Goal: Find specific page/section: Find specific page/section

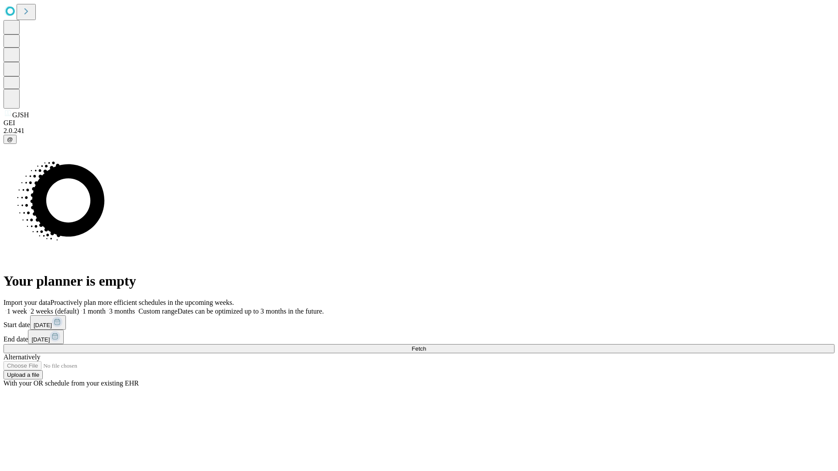
click at [426, 346] on span "Fetch" at bounding box center [419, 349] width 14 height 7
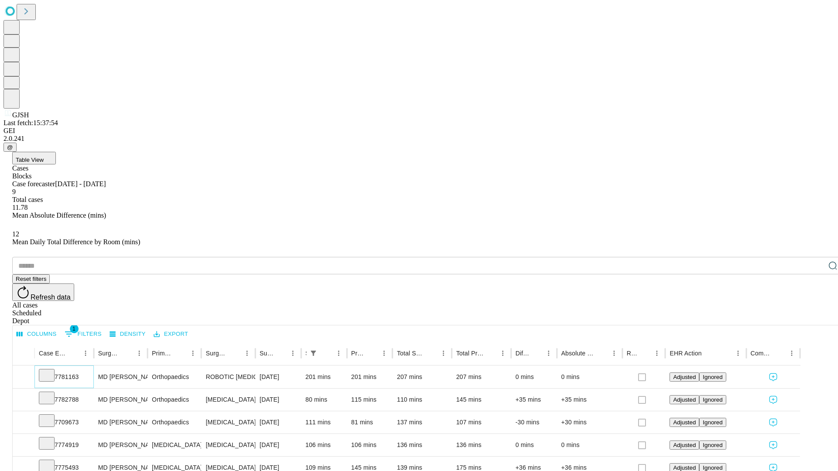
click at [51, 371] on icon at bounding box center [46, 375] width 9 height 9
